Goal: Information Seeking & Learning: Learn about a topic

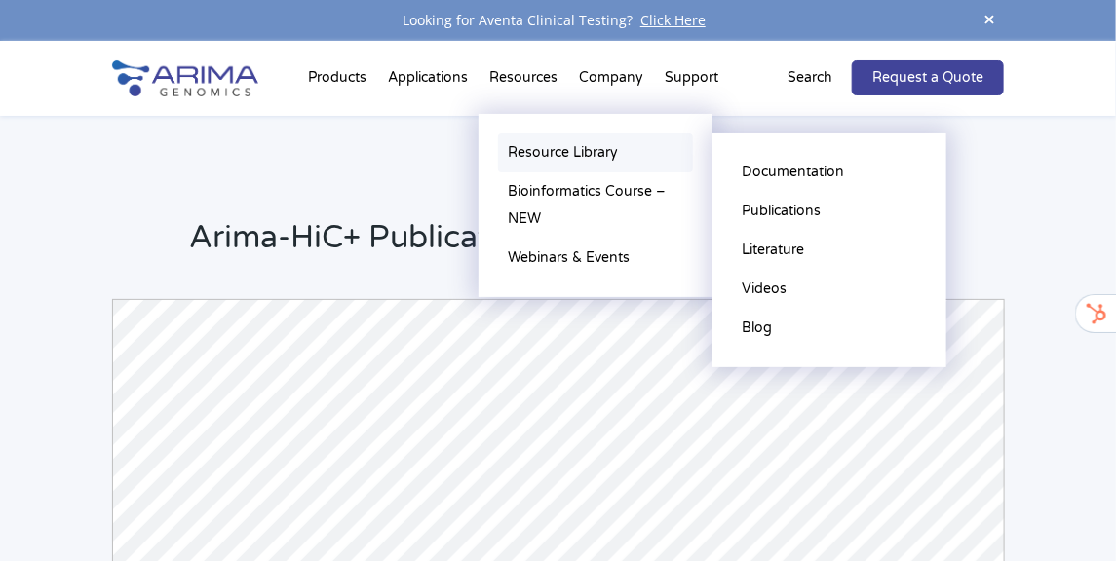
click at [530, 158] on link "Resource Library" at bounding box center [595, 152] width 195 height 39
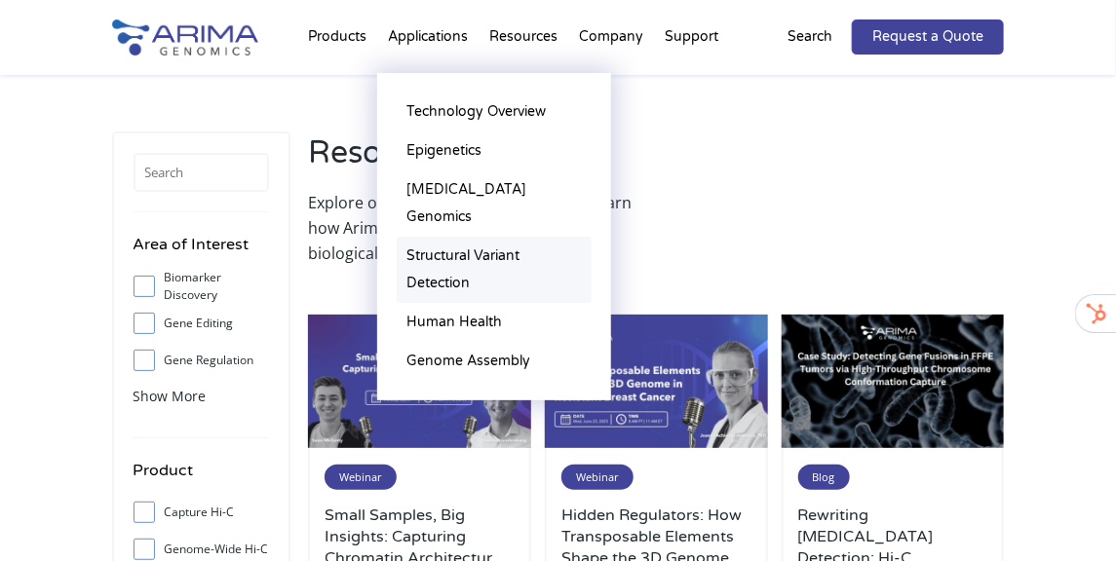
click at [445, 237] on link "Structural Variant Detection" at bounding box center [494, 270] width 195 height 66
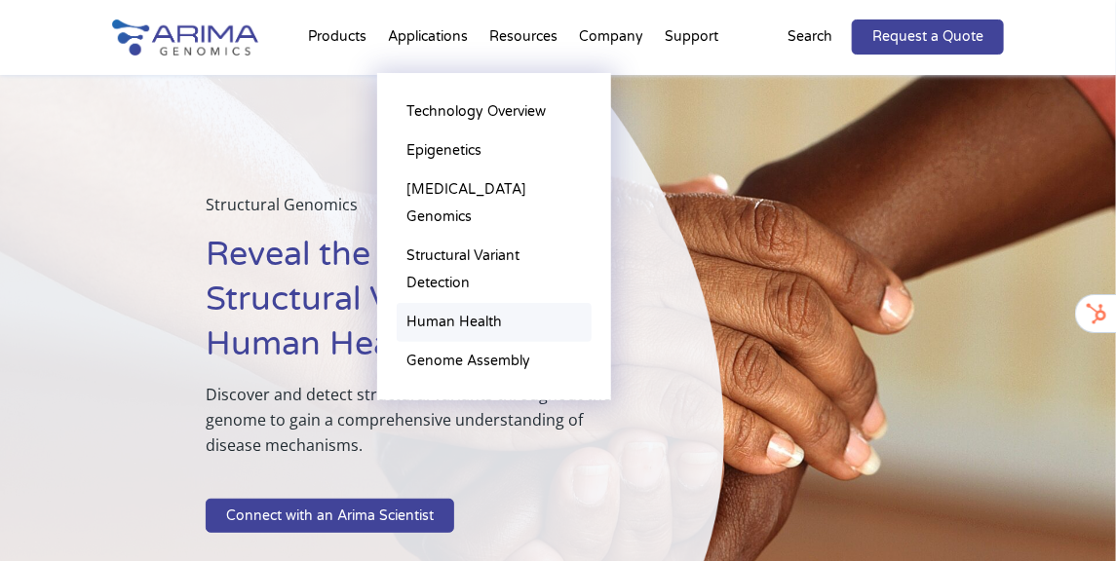
click at [442, 303] on link "Human Health" at bounding box center [494, 322] width 195 height 39
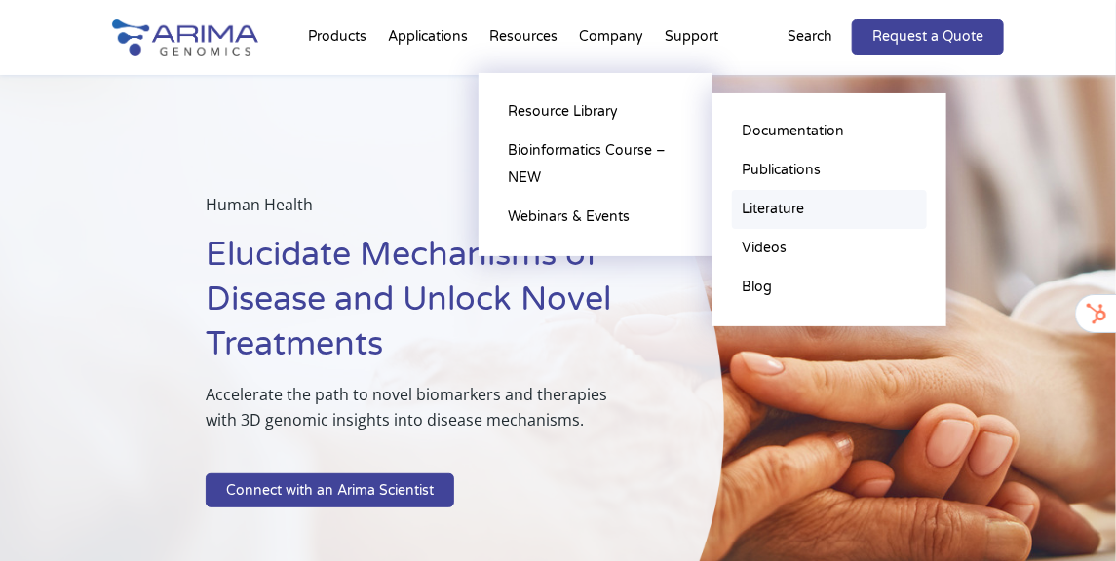
click at [807, 204] on link "Literature" at bounding box center [829, 209] width 195 height 39
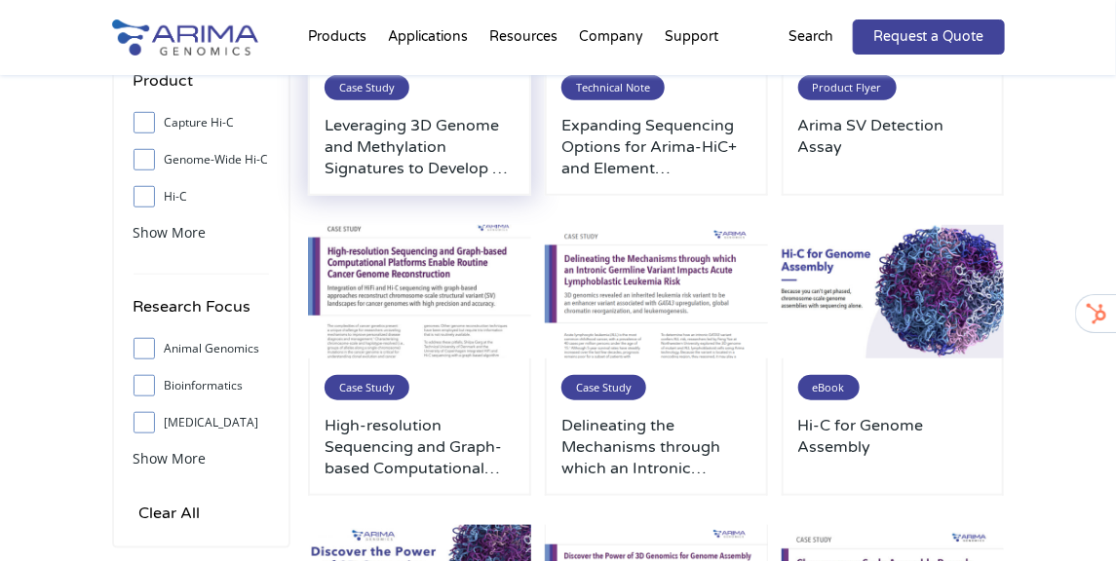
scroll to position [391, 0]
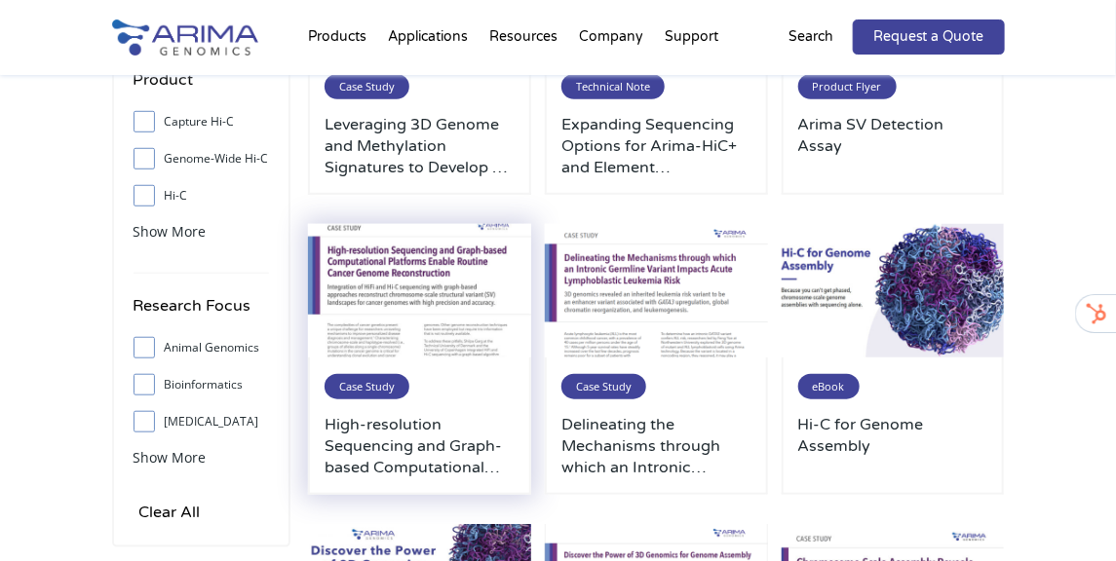
click at [399, 383] on span "Case Study" at bounding box center [366, 386] width 85 height 25
click at [393, 399] on div "Case Study High-resolution Sequencing and Graph-based Computational Platforms E…" at bounding box center [419, 426] width 223 height 137
click at [379, 440] on h3 "High-resolution Sequencing and Graph-based Computational Platforms Enable Routi…" at bounding box center [419, 446] width 190 height 64
